Goal: Information Seeking & Learning: Find specific page/section

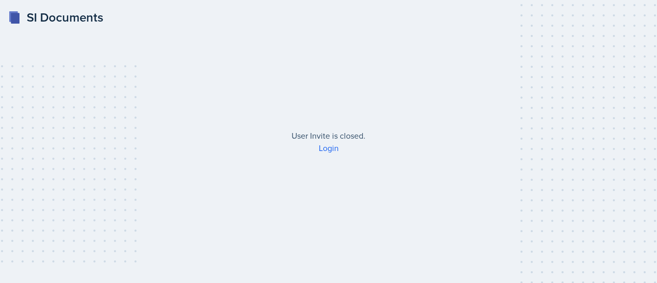
click at [328, 150] on link "Login" at bounding box center [329, 147] width 20 height 11
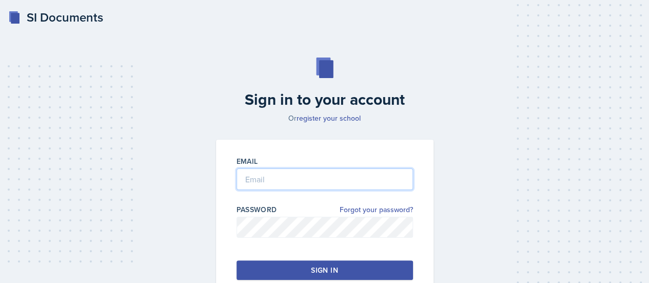
type input "[EMAIL_ADDRESS][DOMAIN_NAME]"
click at [332, 177] on input "[EMAIL_ADDRESS][DOMAIN_NAME]" at bounding box center [325, 179] width 177 height 22
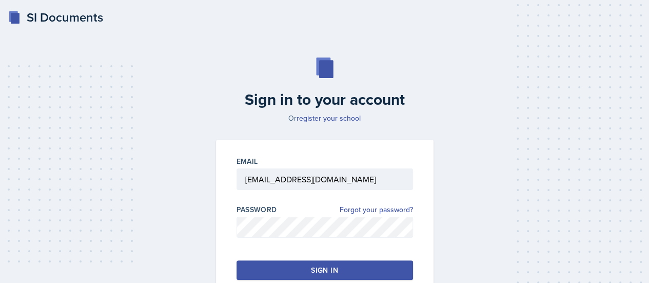
click at [258, 262] on button "Sign in" at bounding box center [325, 270] width 177 height 20
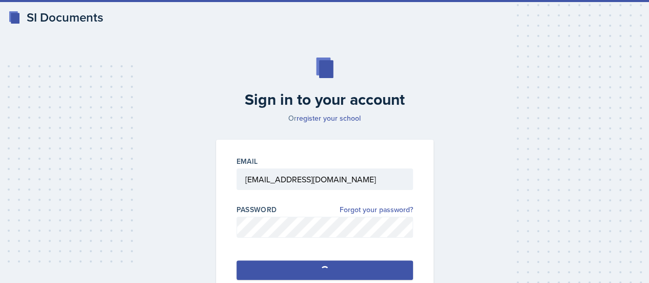
click at [263, 274] on button "Sign in" at bounding box center [325, 270] width 177 height 20
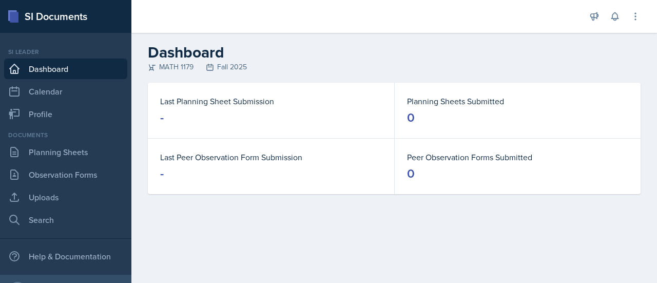
click at [89, 154] on link "Planning Sheets" at bounding box center [65, 152] width 123 height 21
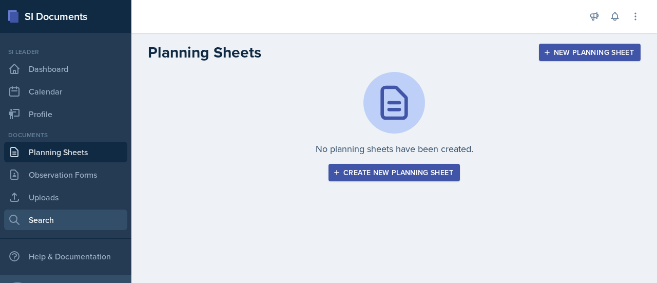
click at [52, 212] on link "Search" at bounding box center [65, 219] width 123 height 21
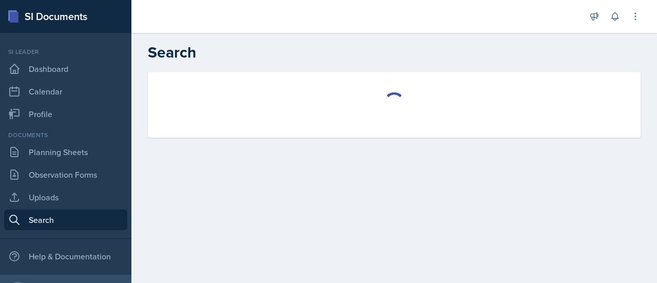
select select "all"
select select "1"
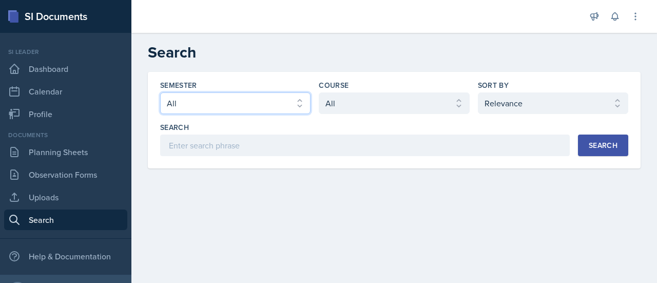
click at [237, 100] on select "Select semester All Fall 2025 Summer 2025 Spring 2025 Fall 2024 Summer 2024 Spr…" at bounding box center [235, 103] width 150 height 22
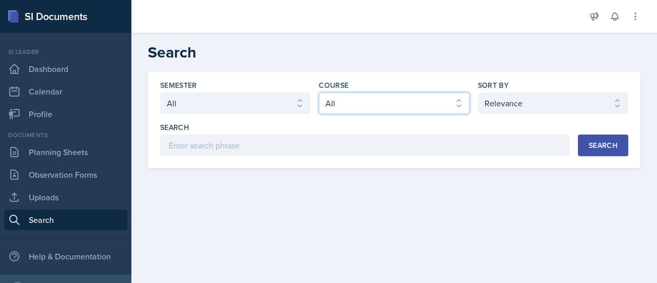
click at [364, 98] on select "Select course All ACCT 2101 ACCT 2102 ACCT 4050 ANTH 1102 ANTH 3301 ARCH 1000 A…" at bounding box center [394, 103] width 150 height 22
select select "6e5c8252-121a-4327-ae83-c0302f4105b8"
click at [319, 92] on select "Select course All ACCT 2101 ACCT 2102 ACCT 4050 ANTH 1102 ANTH 3301 ARCH 1000 A…" at bounding box center [394, 103] width 150 height 22
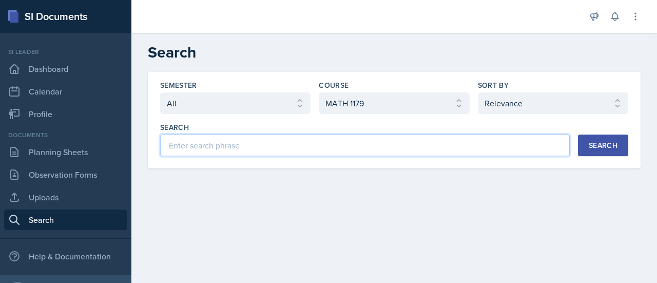
click at [486, 141] on input at bounding box center [365, 145] width 410 height 22
type input "algebra"
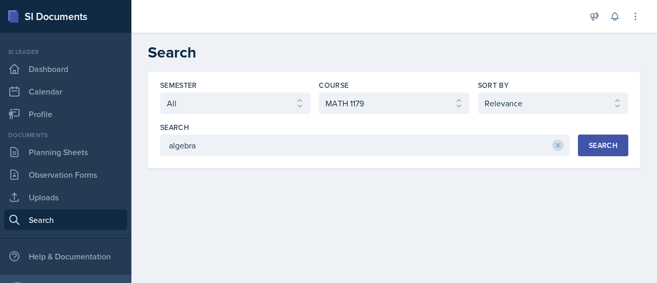
click at [601, 152] on button "Search" at bounding box center [603, 145] width 50 height 22
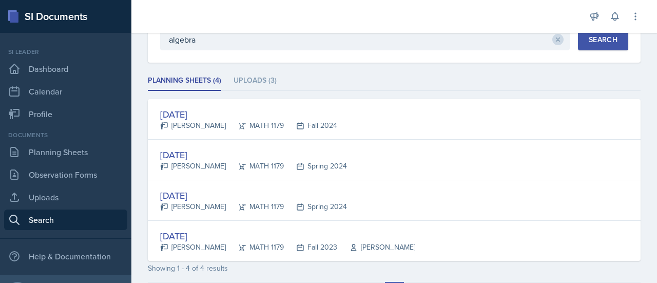
scroll to position [105, 0]
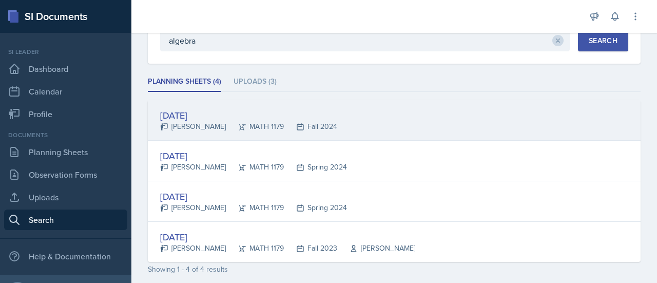
click at [174, 114] on div "Aug 19th, 2024" at bounding box center [248, 115] width 177 height 14
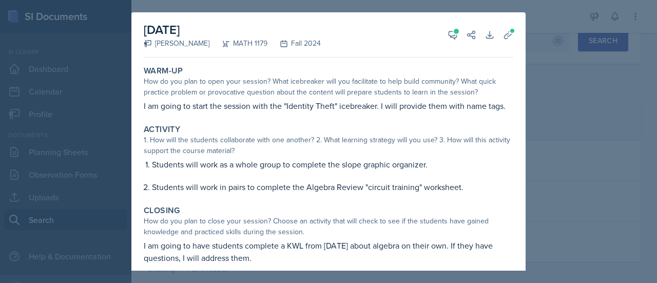
scroll to position [9, 0]
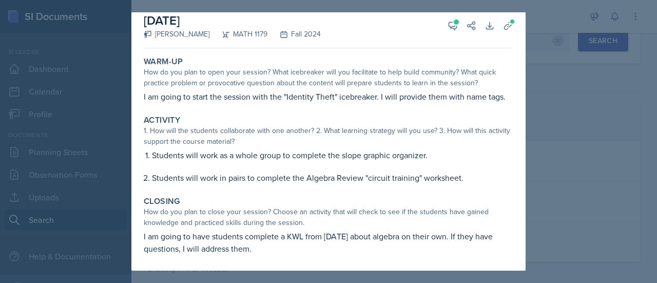
click at [555, 87] on div at bounding box center [328, 141] width 657 height 283
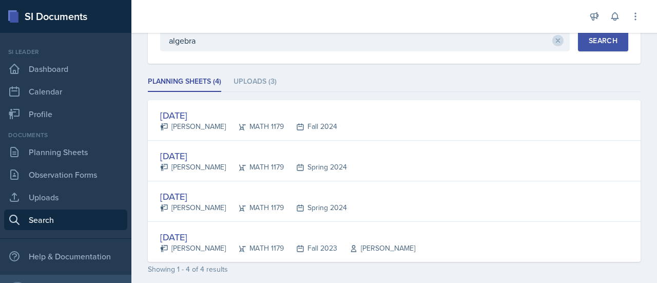
click at [195, 159] on div "Jan 19th, 2024" at bounding box center [253, 156] width 187 height 14
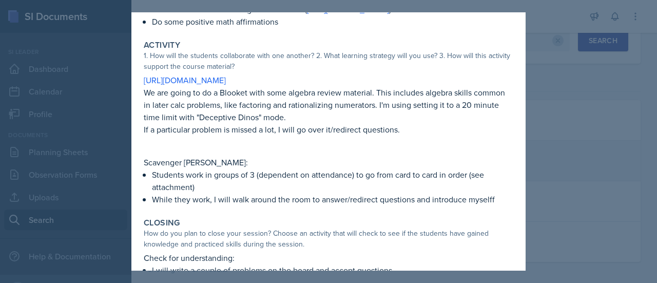
scroll to position [130, 0]
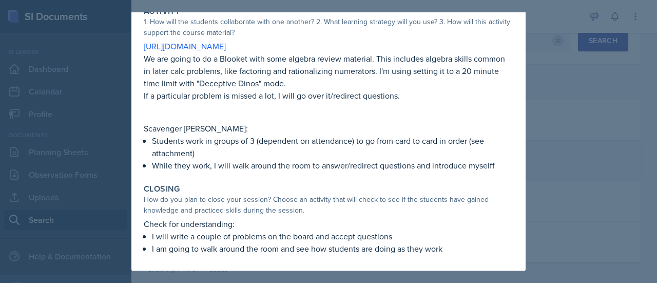
click at [552, 163] on div at bounding box center [328, 141] width 657 height 283
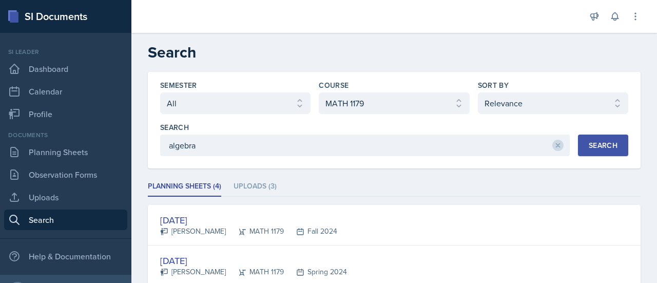
scroll to position [2, 0]
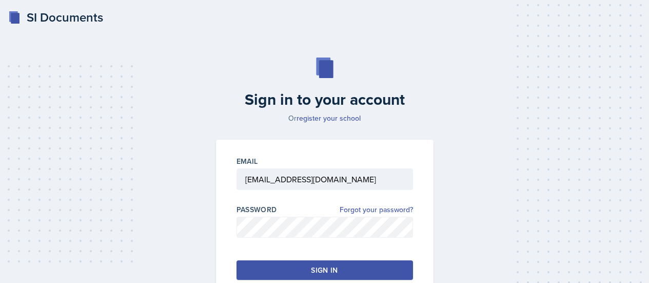
scroll to position [26, 0]
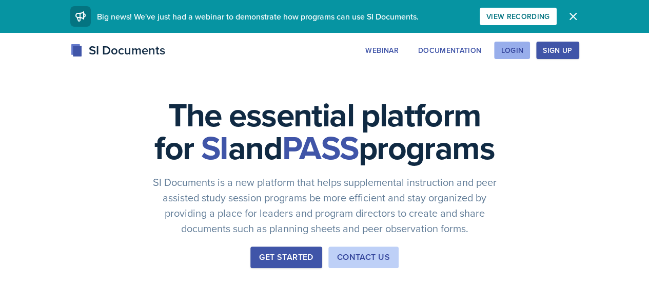
click at [524, 50] on div "Login" at bounding box center [512, 50] width 23 height 8
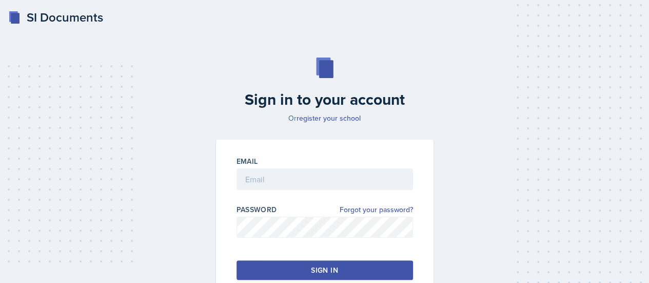
click at [389, 173] on input "email" at bounding box center [325, 179] width 177 height 22
type input "[EMAIL_ADDRESS][DOMAIN_NAME]"
click at [383, 266] on button "Sign in" at bounding box center [325, 270] width 177 height 20
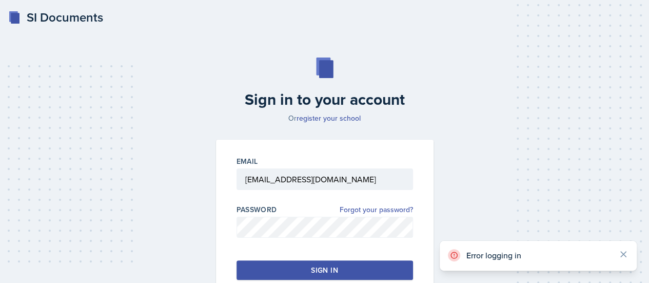
click at [516, 251] on p "Error logging in" at bounding box center [539, 255] width 144 height 10
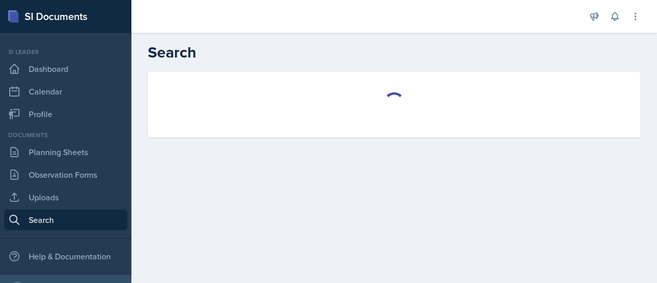
select select "all"
select select "1"
